Goal: Task Accomplishment & Management: Use online tool/utility

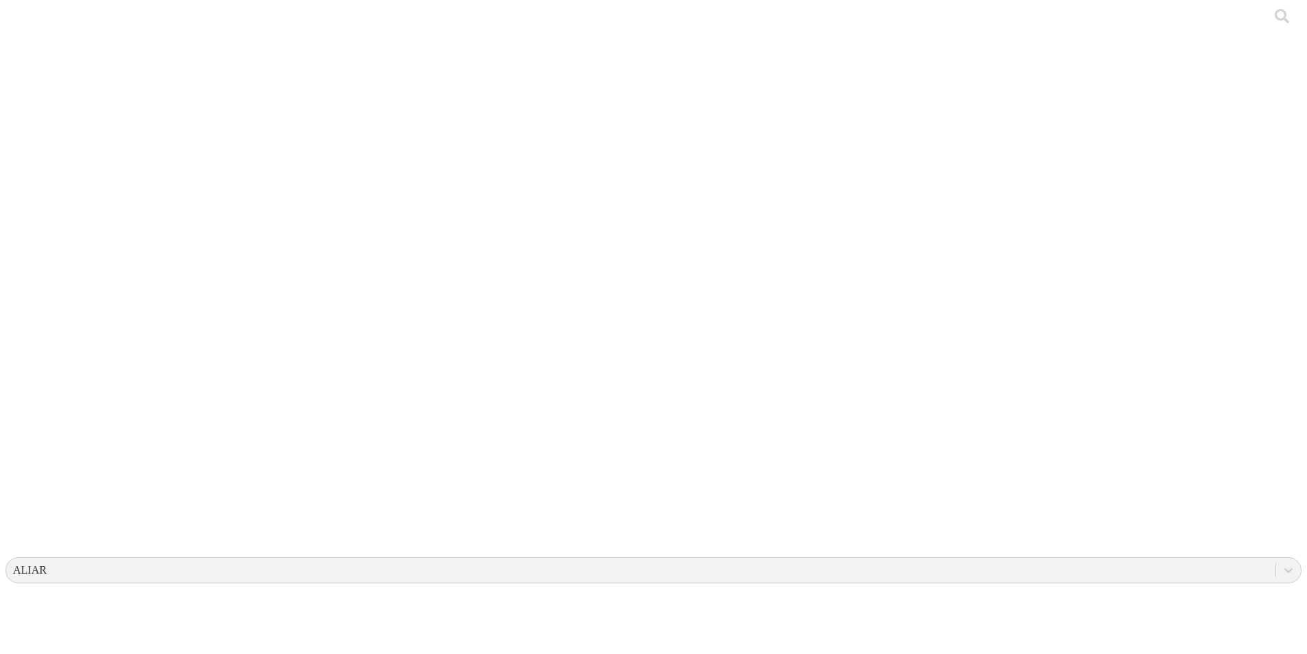
drag, startPoint x: 0, startPoint y: 0, endPoint x: 1005, endPoint y: 82, distance: 1008.8
